Goal: Transaction & Acquisition: Download file/media

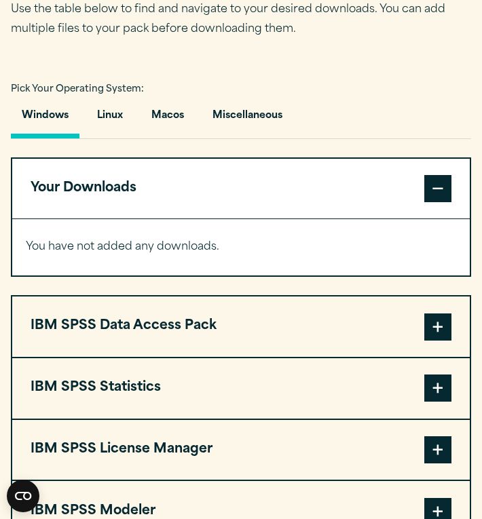
scroll to position [906, 0]
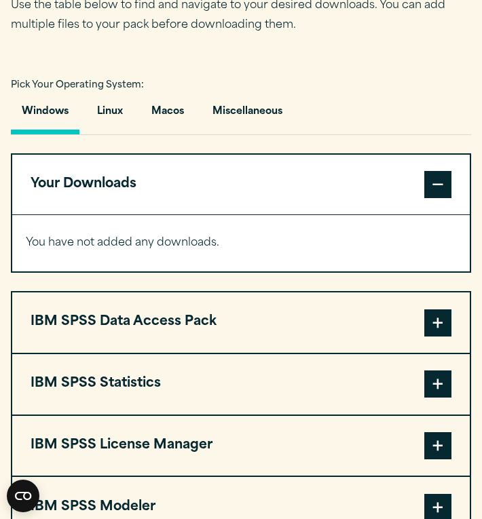
click at [216, 242] on p "You have not added any downloads." at bounding box center [241, 243] width 430 height 20
click at [165, 118] on button "Macos" at bounding box center [167, 115] width 54 height 39
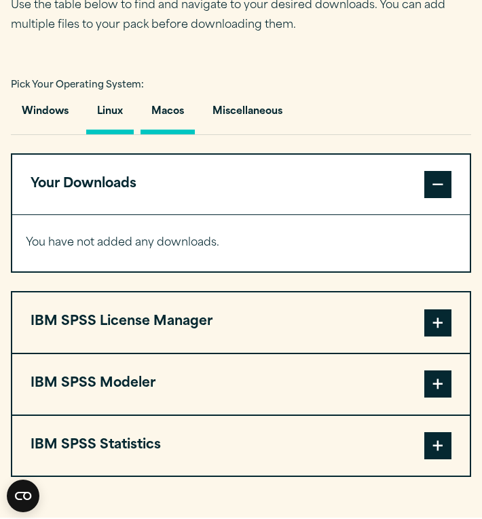
click at [114, 117] on button "Linux" at bounding box center [110, 115] width 48 height 39
click at [39, 118] on button "Windows" at bounding box center [45, 115] width 69 height 39
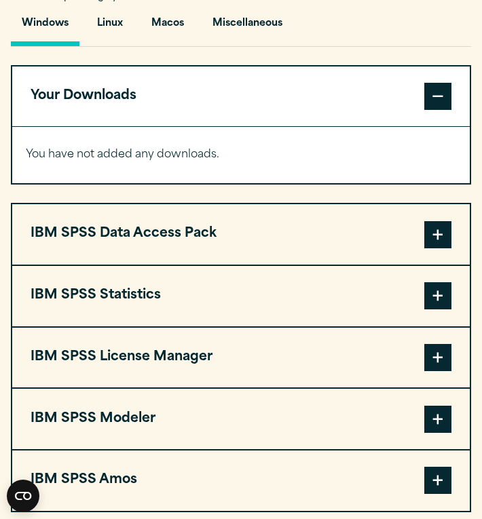
scroll to position [1000, 0]
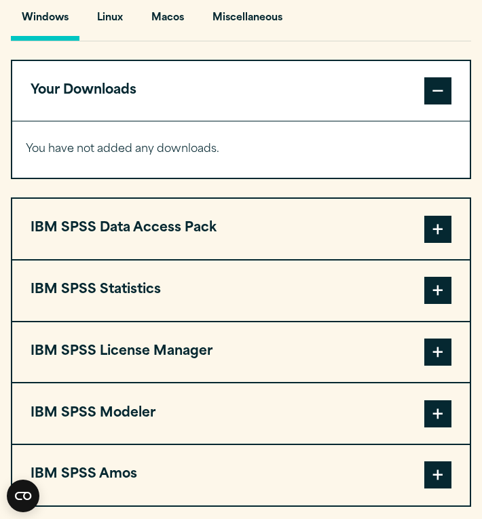
click at [350, 233] on button "IBM SPSS Data Access Pack" at bounding box center [240, 229] width 457 height 60
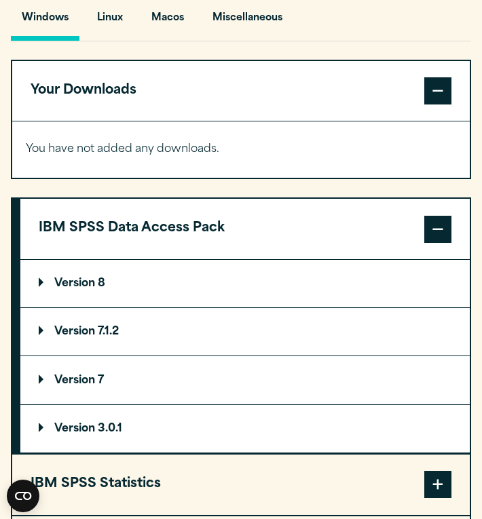
click at [261, 459] on button "IBM SPSS Statistics" at bounding box center [240, 485] width 457 height 60
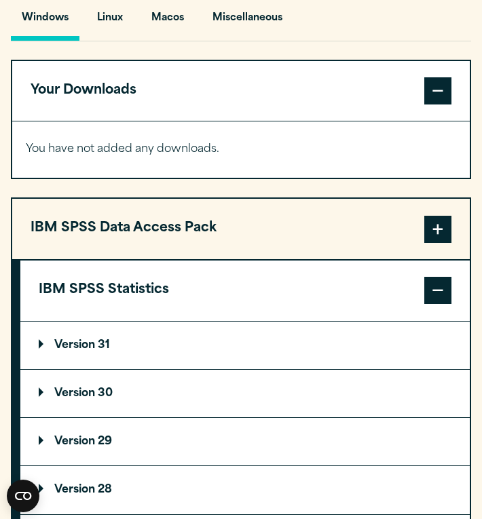
click at [261, 396] on summary "Version 30" at bounding box center [244, 394] width 449 height 48
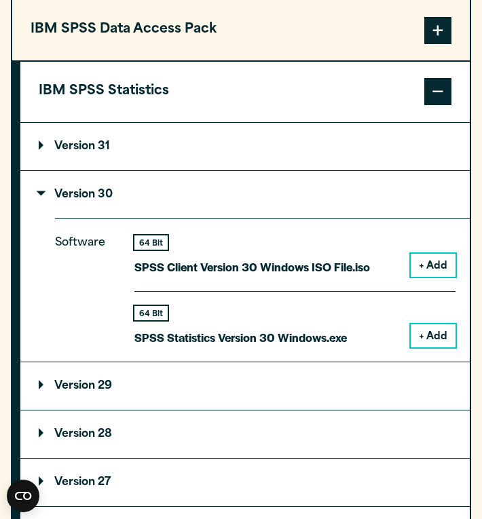
scroll to position [1205, 0]
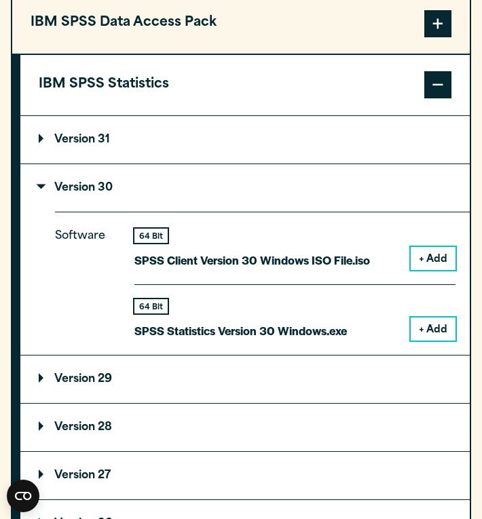
click at [439, 251] on button "+ Add" at bounding box center [433, 258] width 45 height 23
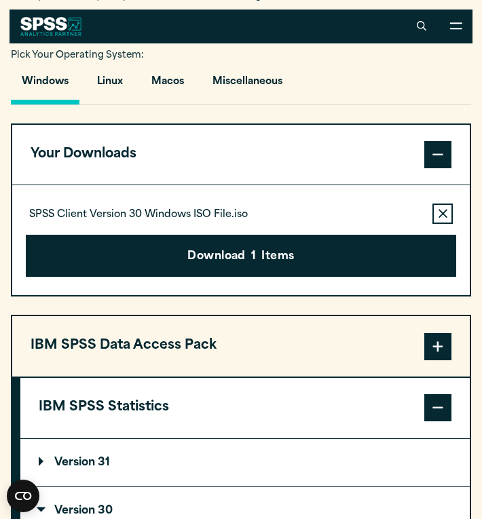
scroll to position [880, 0]
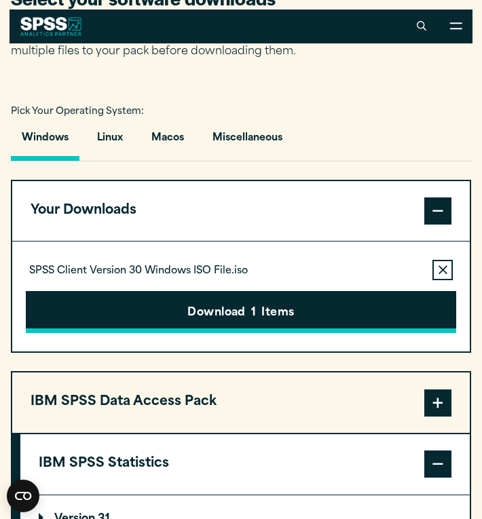
click at [316, 329] on button "Download 1 Items" at bounding box center [241, 312] width 430 height 42
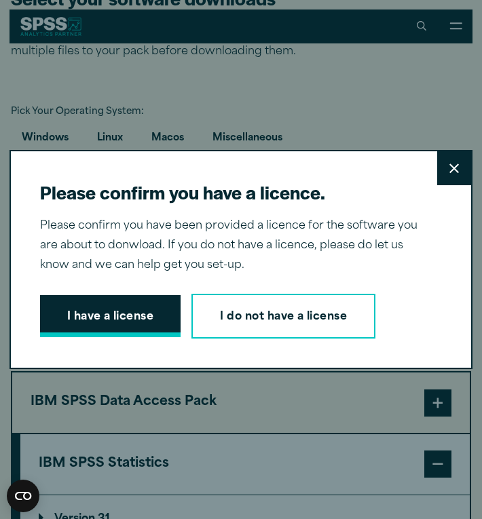
click at [160, 324] on button "I have a license" at bounding box center [110, 316] width 141 height 42
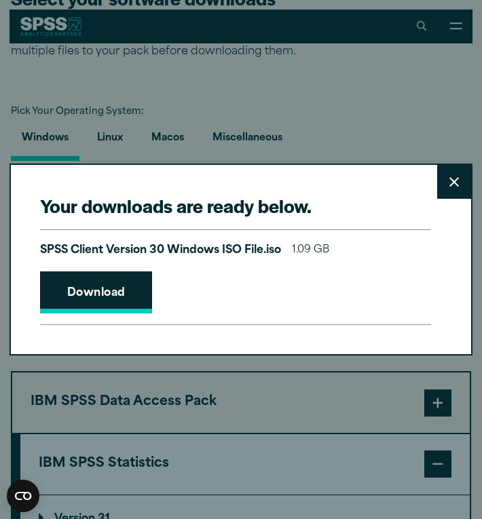
click at [128, 291] on link "Download" at bounding box center [96, 292] width 113 height 42
